Goal: Task Accomplishment & Management: Manage account settings

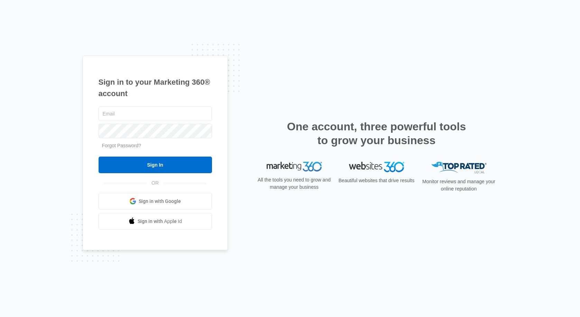
type input "christy.perez@madwire.com"
click at [153, 203] on span "Sign in with Google" at bounding box center [160, 201] width 42 height 7
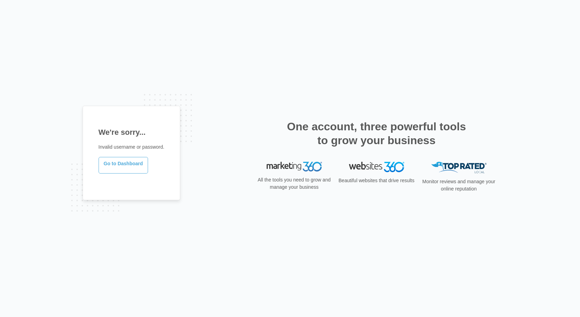
click at [133, 166] on link "Go to Dashboard" at bounding box center [124, 165] width 50 height 17
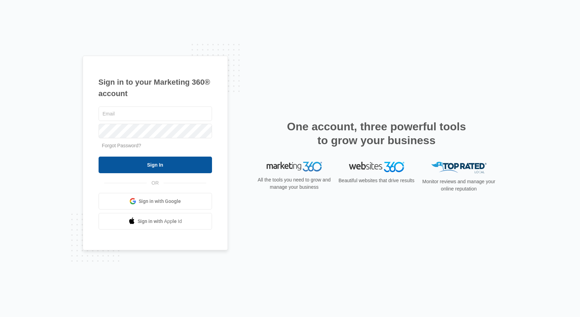
type input "[PERSON_NAME][EMAIL_ADDRESS][PERSON_NAME][DOMAIN_NAME]"
click at [158, 166] on input "Sign In" at bounding box center [156, 165] width 114 height 17
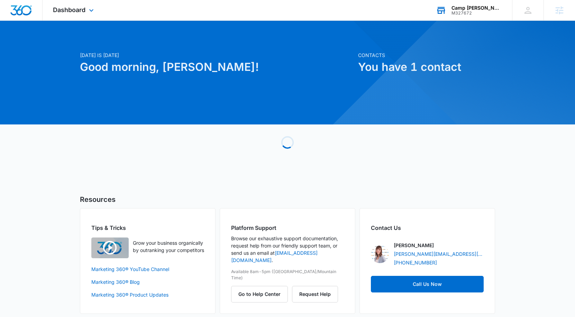
click at [498, 14] on div "M327672" at bounding box center [477, 13] width 51 height 5
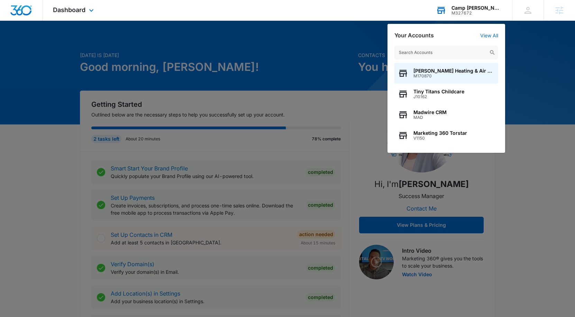
click at [429, 48] on input "text" at bounding box center [447, 53] width 104 height 14
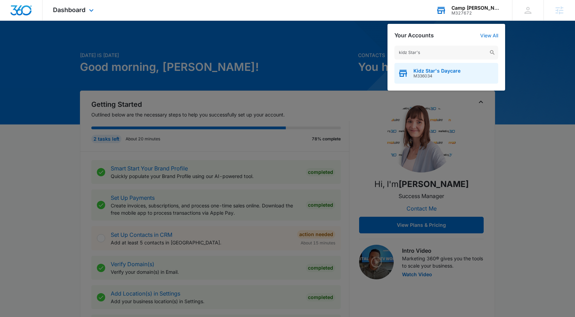
type input "kidz Star's"
click at [435, 76] on span "M336034" at bounding box center [437, 76] width 47 height 5
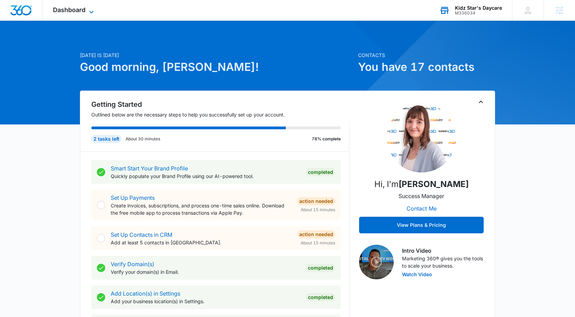
click at [84, 12] on span "Dashboard" at bounding box center [69, 9] width 33 height 7
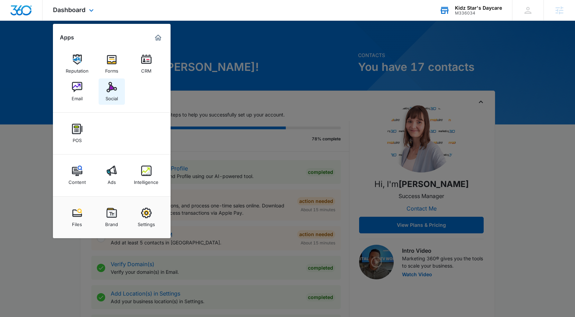
click at [111, 89] on img at bounding box center [112, 87] width 10 height 10
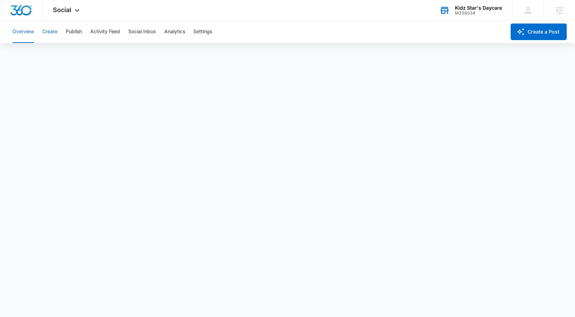
click at [46, 33] on button "Create" at bounding box center [49, 32] width 15 height 22
click at [67, 34] on button "Publish" at bounding box center [74, 32] width 16 height 22
click at [45, 34] on button "Create" at bounding box center [49, 32] width 15 height 22
